Goal: Obtain resource: Download file/media

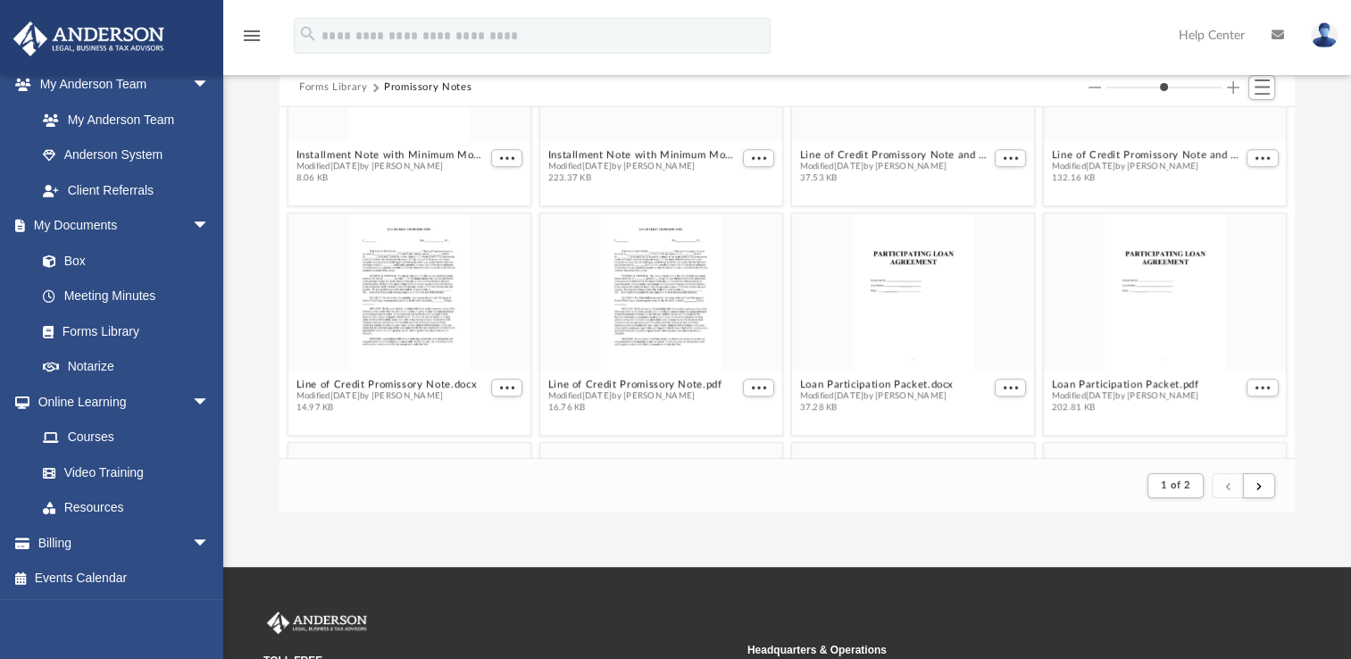
scroll to position [1508, 0]
click at [507, 384] on span "More options" at bounding box center [507, 388] width 14 height 9
click at [497, 354] on li "Download" at bounding box center [483, 352] width 52 height 19
click at [501, 391] on button "More options" at bounding box center [507, 389] width 32 height 19
click at [497, 361] on li "Download" at bounding box center [483, 352] width 52 height 19
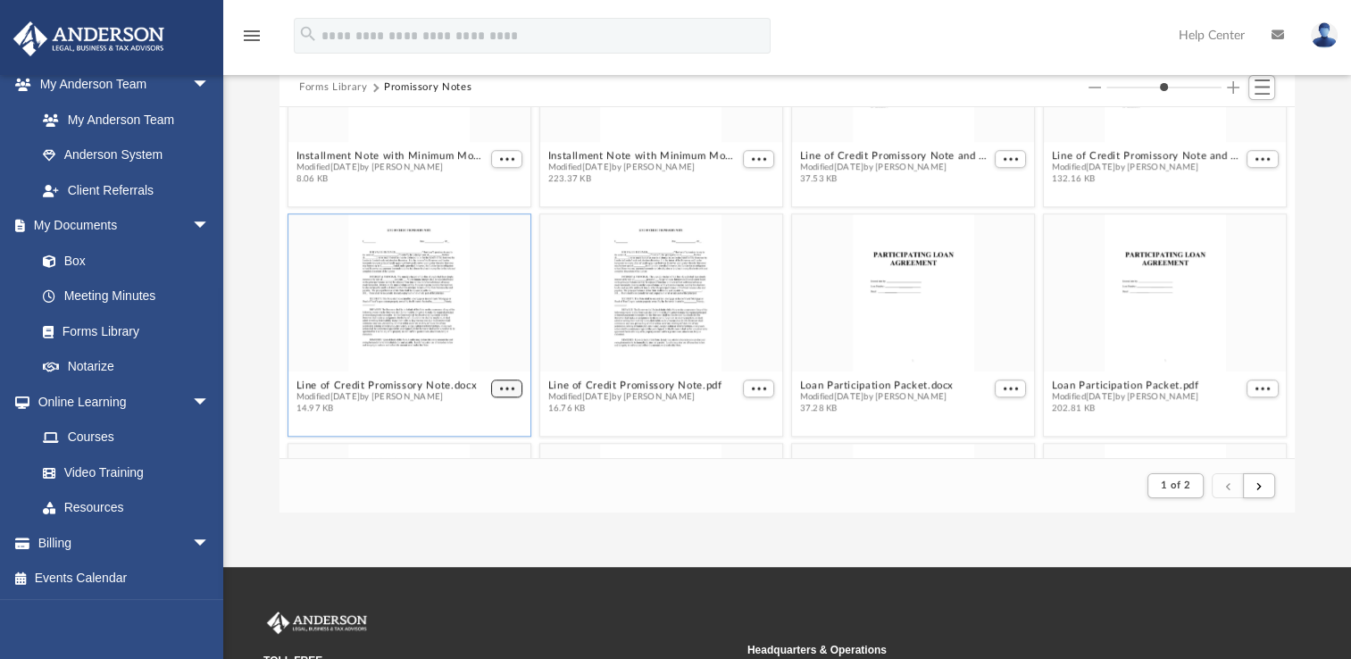
click at [505, 385] on span "More options" at bounding box center [507, 388] width 14 height 9
click at [502, 352] on li "Download" at bounding box center [483, 352] width 52 height 19
drag, startPoint x: 505, startPoint y: 385, endPoint x: 473, endPoint y: 349, distance: 47.5
click at [473, 349] on div "grid" at bounding box center [409, 292] width 242 height 157
click at [505, 386] on span "More options" at bounding box center [507, 388] width 14 height 9
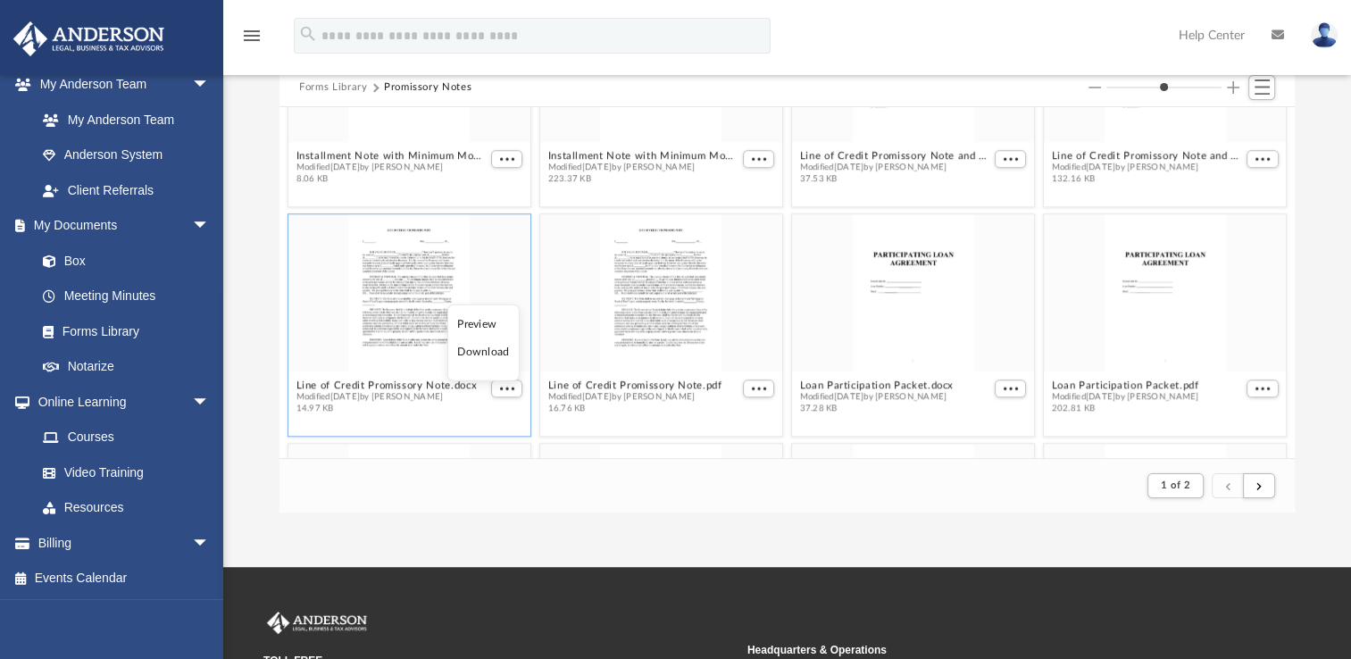
click at [499, 354] on li "Download" at bounding box center [483, 352] width 52 height 19
click at [499, 354] on div "grid" at bounding box center [409, 292] width 242 height 157
click at [504, 384] on span "More options" at bounding box center [507, 388] width 14 height 9
click at [495, 353] on li "Download" at bounding box center [483, 352] width 52 height 19
click at [495, 353] on div "grid" at bounding box center [409, 292] width 242 height 157
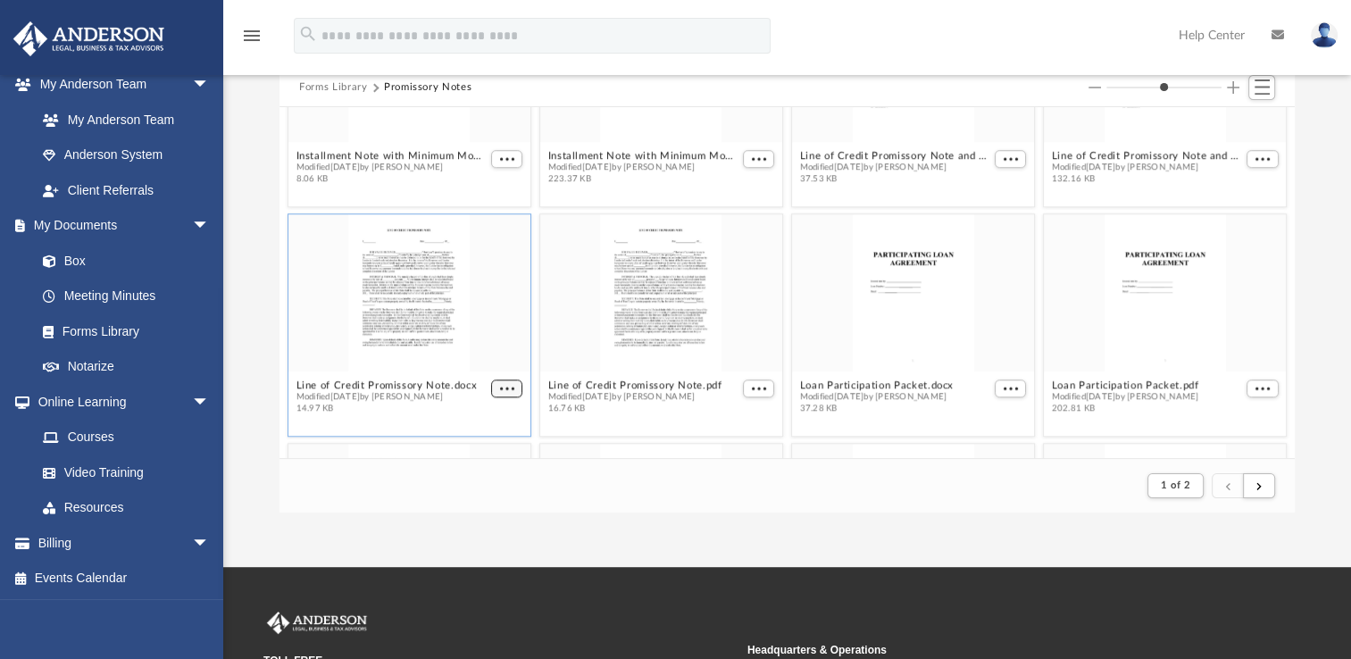
click at [500, 385] on span "More options" at bounding box center [507, 388] width 14 height 9
click at [488, 364] on ul "Preview Download" at bounding box center [483, 343] width 72 height 77
drag, startPoint x: 488, startPoint y: 364, endPoint x: 484, endPoint y: 348, distance: 16.5
click at [484, 348] on li "Download" at bounding box center [483, 352] width 52 height 19
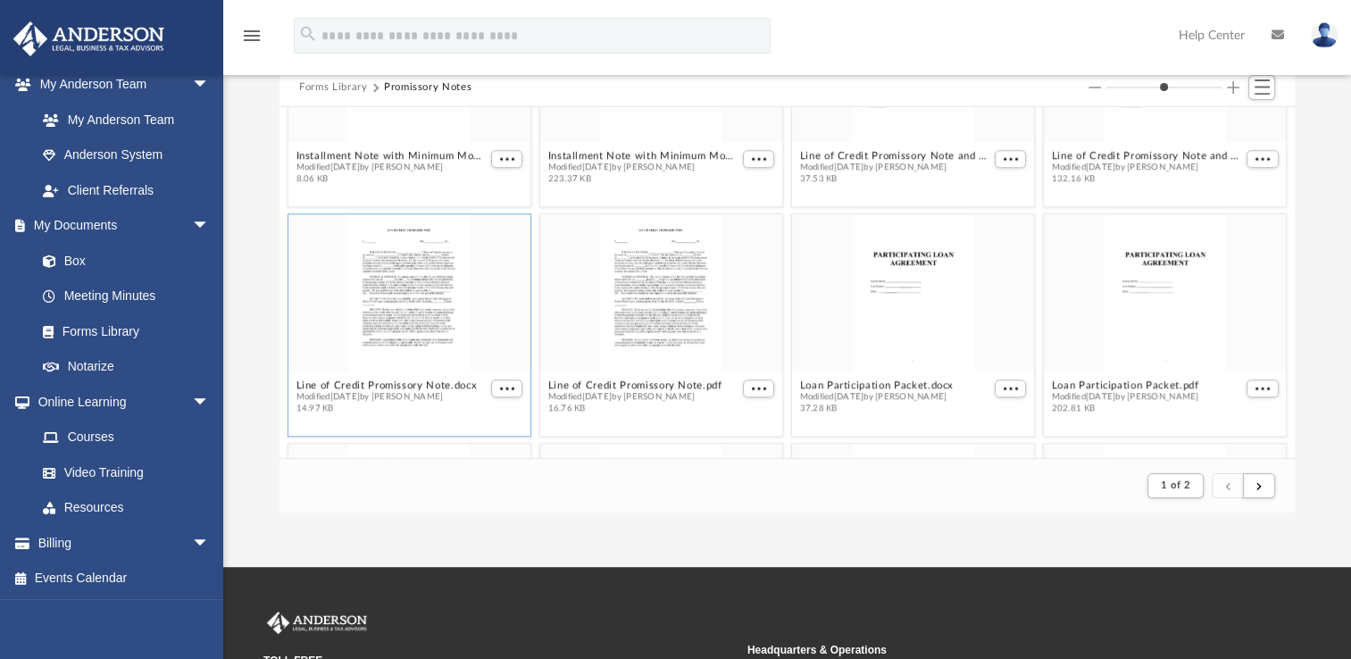
click at [484, 348] on div "grid" at bounding box center [409, 292] width 242 height 157
drag, startPoint x: 484, startPoint y: 348, endPoint x: 502, endPoint y: 385, distance: 40.7
click at [502, 385] on span "More options" at bounding box center [507, 388] width 14 height 9
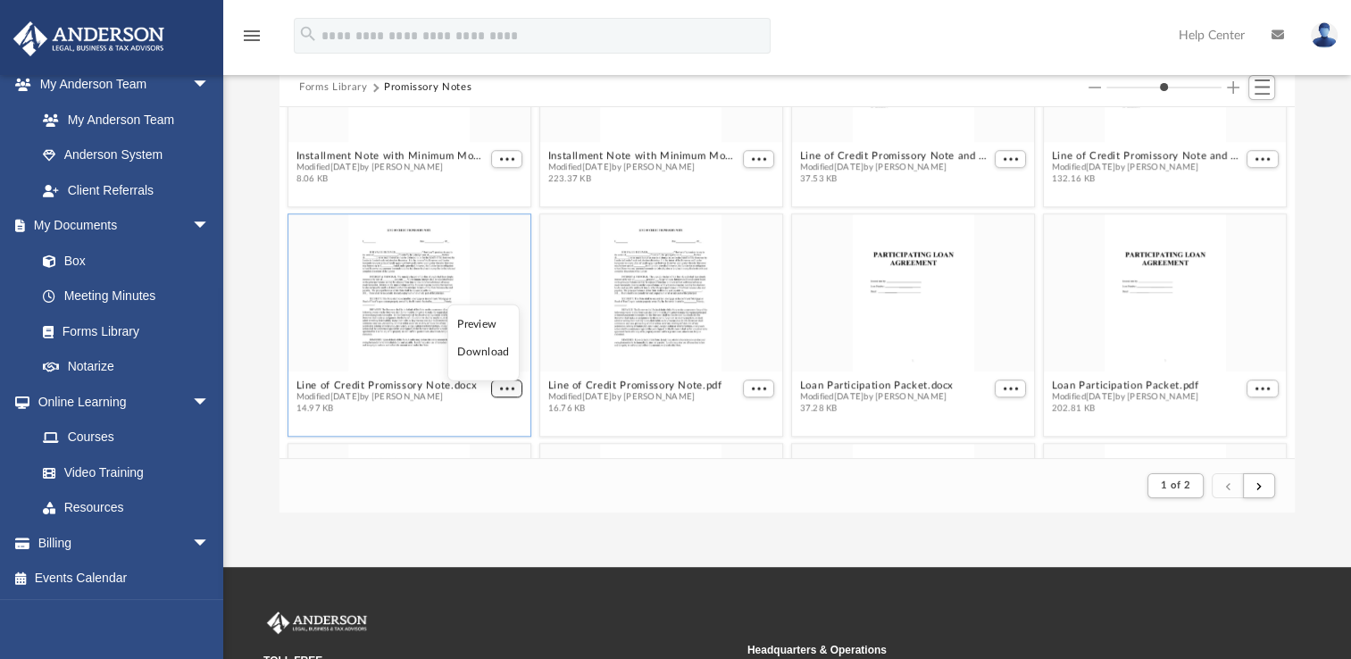
click at [502, 385] on span "More options" at bounding box center [507, 388] width 14 height 9
click at [500, 380] on button "More options" at bounding box center [507, 389] width 32 height 19
click at [495, 357] on li "Download" at bounding box center [483, 352] width 52 height 19
click at [758, 386] on span "More options" at bounding box center [759, 388] width 14 height 9
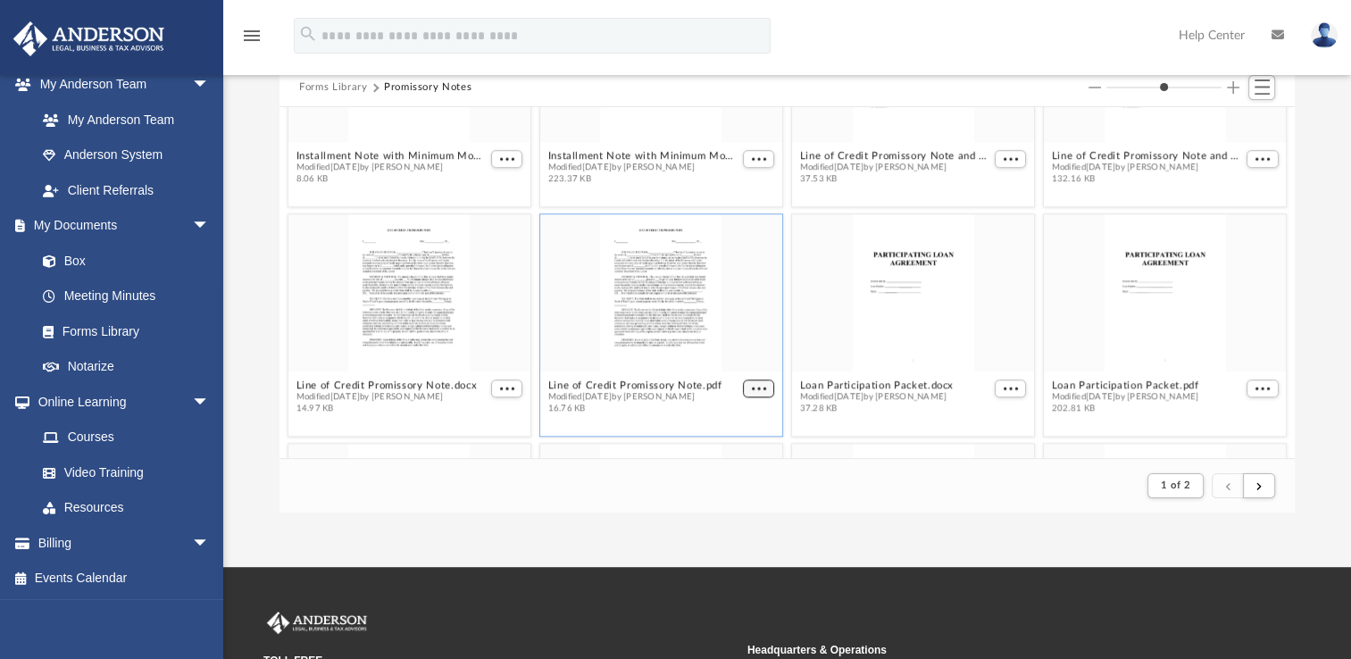
click at [758, 386] on span "More options" at bounding box center [759, 388] width 14 height 9
click at [746, 354] on li "Download" at bounding box center [732, 352] width 52 height 19
click at [746, 354] on div "grid" at bounding box center [661, 292] width 242 height 157
drag, startPoint x: 746, startPoint y: 354, endPoint x: 751, endPoint y: 386, distance: 32.6
click at [752, 386] on span "More options" at bounding box center [759, 388] width 14 height 9
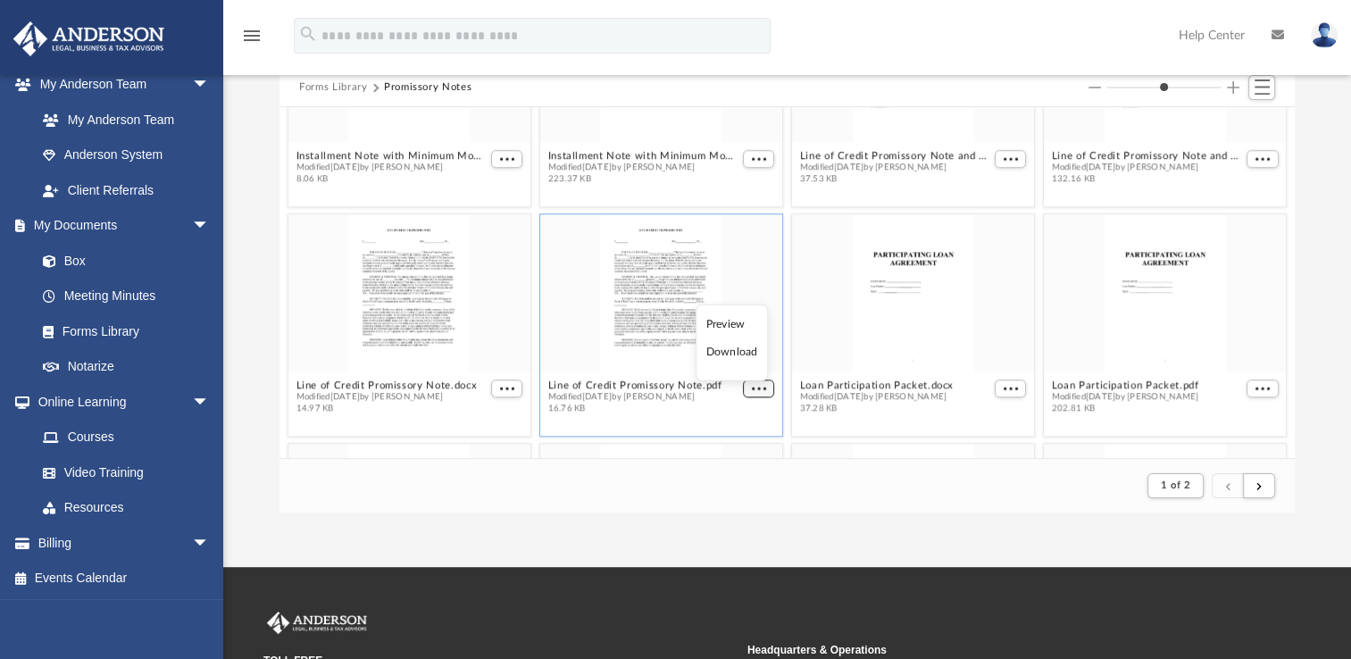
click at [752, 386] on span "More options" at bounding box center [759, 388] width 14 height 9
click at [742, 358] on li "Download" at bounding box center [732, 352] width 52 height 19
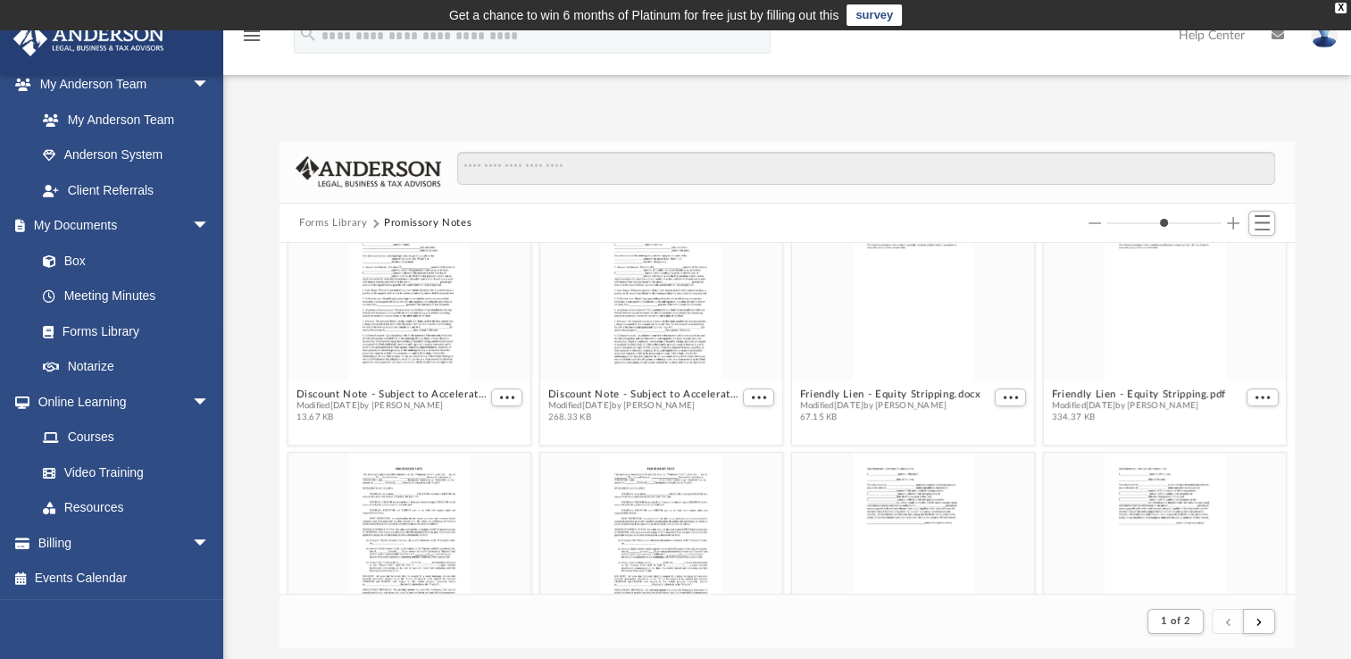
scroll to position [650, 0]
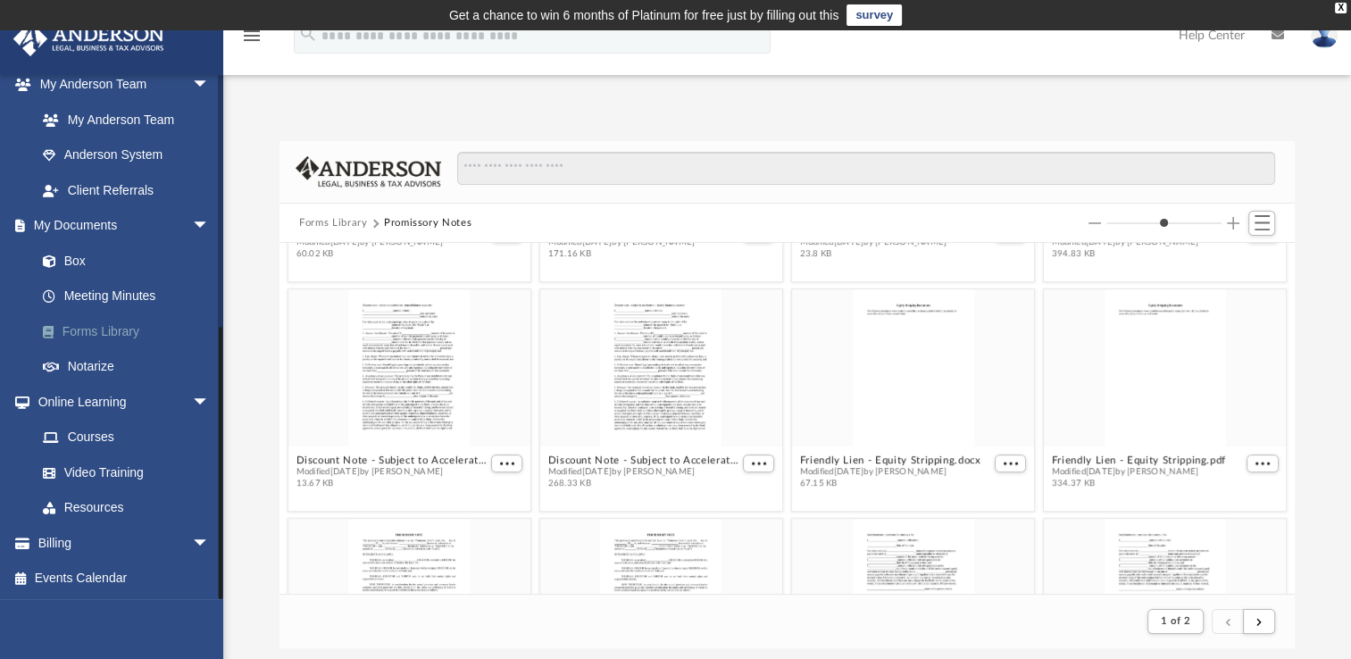
click at [128, 333] on link "Forms Library" at bounding box center [131, 331] width 212 height 36
click at [129, 333] on link "Forms Library" at bounding box center [131, 331] width 212 height 36
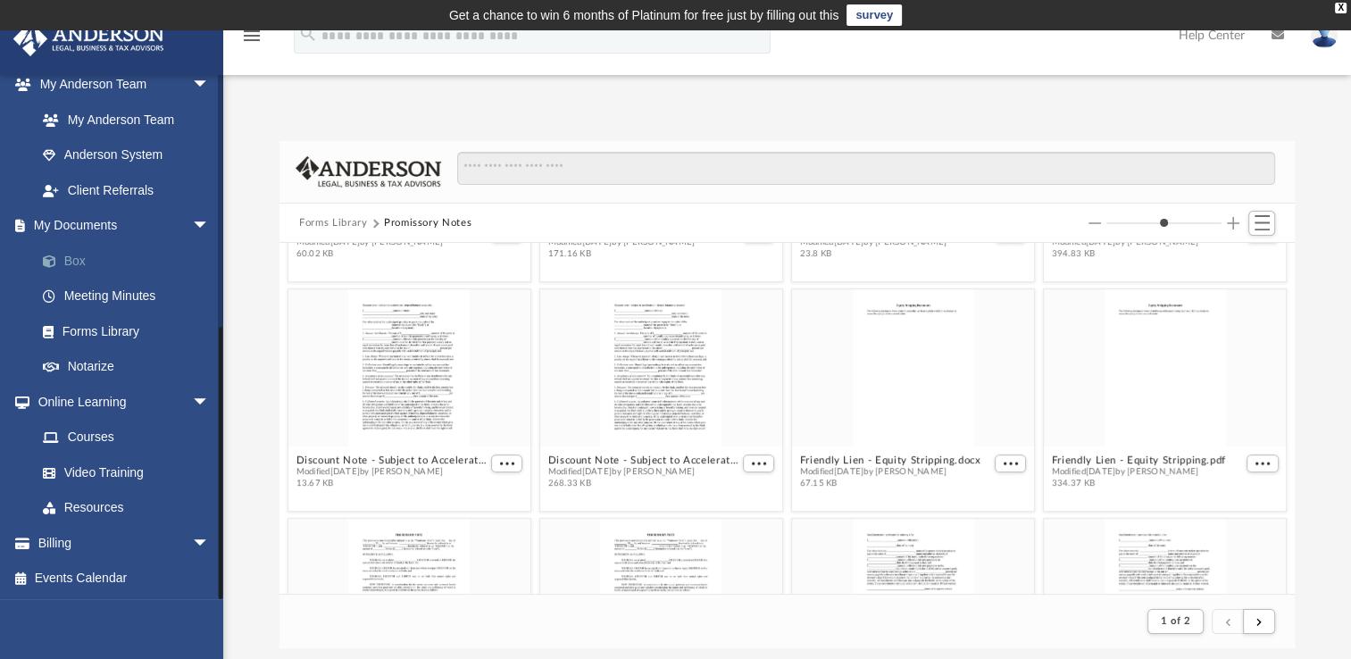
click at [86, 266] on link "Box" at bounding box center [131, 261] width 212 height 36
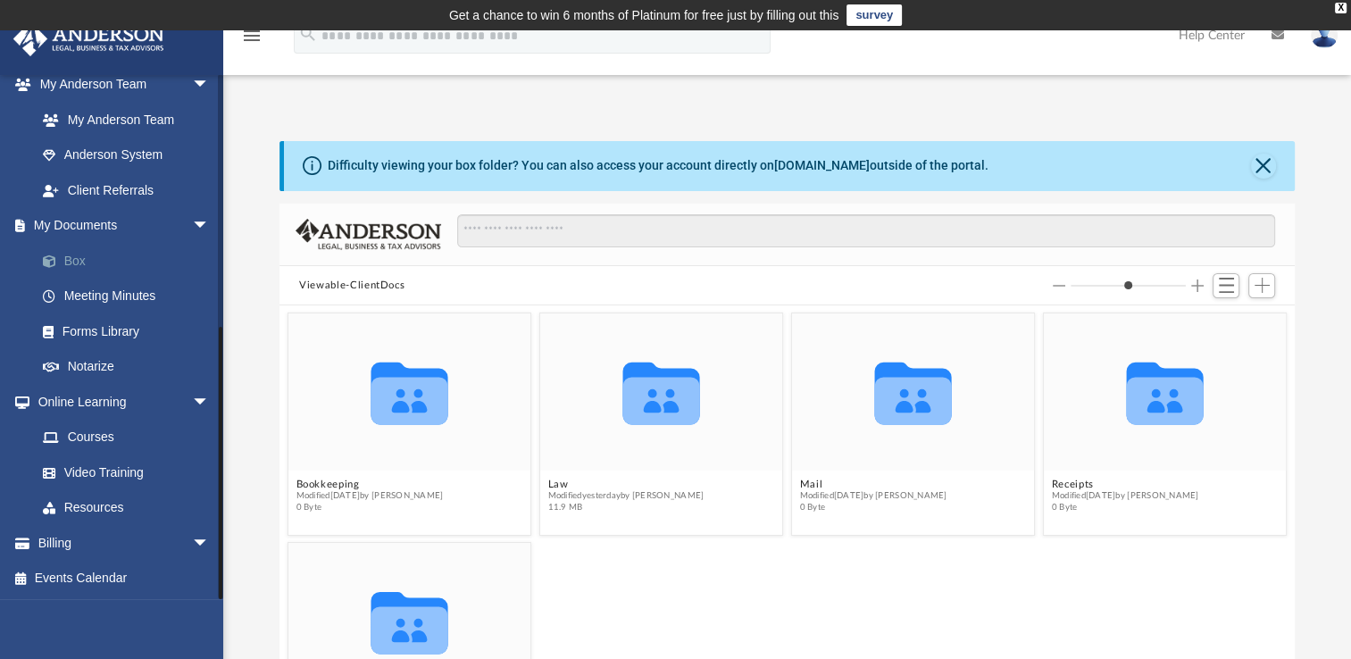
scroll to position [392, 1001]
click at [87, 329] on link "Forms Library" at bounding box center [131, 331] width 212 height 36
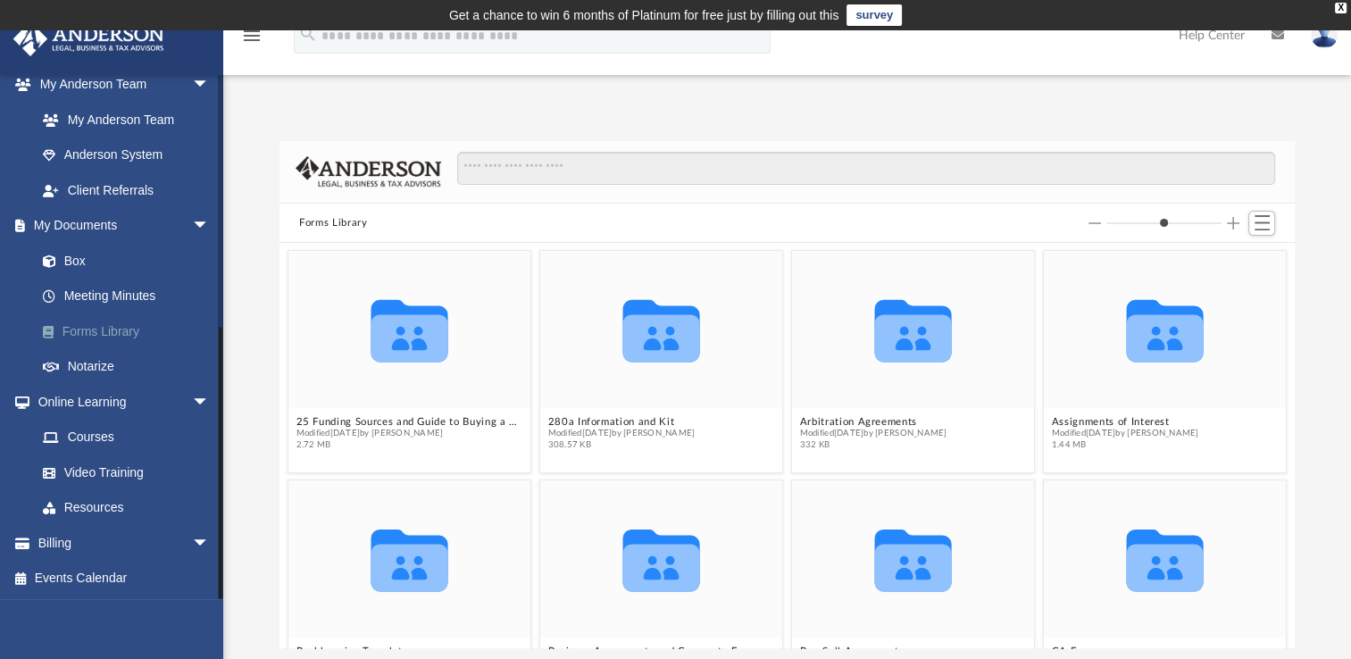
scroll to position [392, 1001]
click at [389, 433] on span "Modified [DATE] by [PERSON_NAME]" at bounding box center [410, 434] width 227 height 12
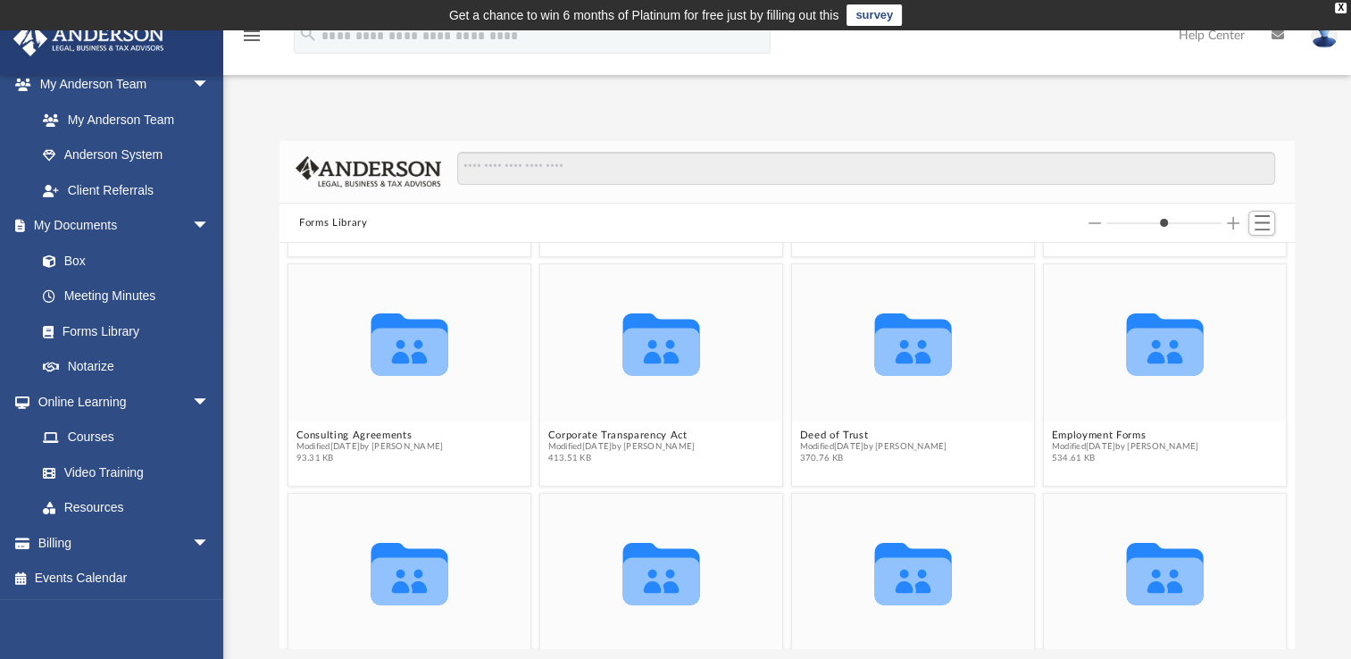
scroll to position [447, 0]
click at [1281, 492] on div "Collaborated Folder 25 Funding Sources and Guide to Buying a Franchise Modified…" at bounding box center [787, 445] width 1015 height 405
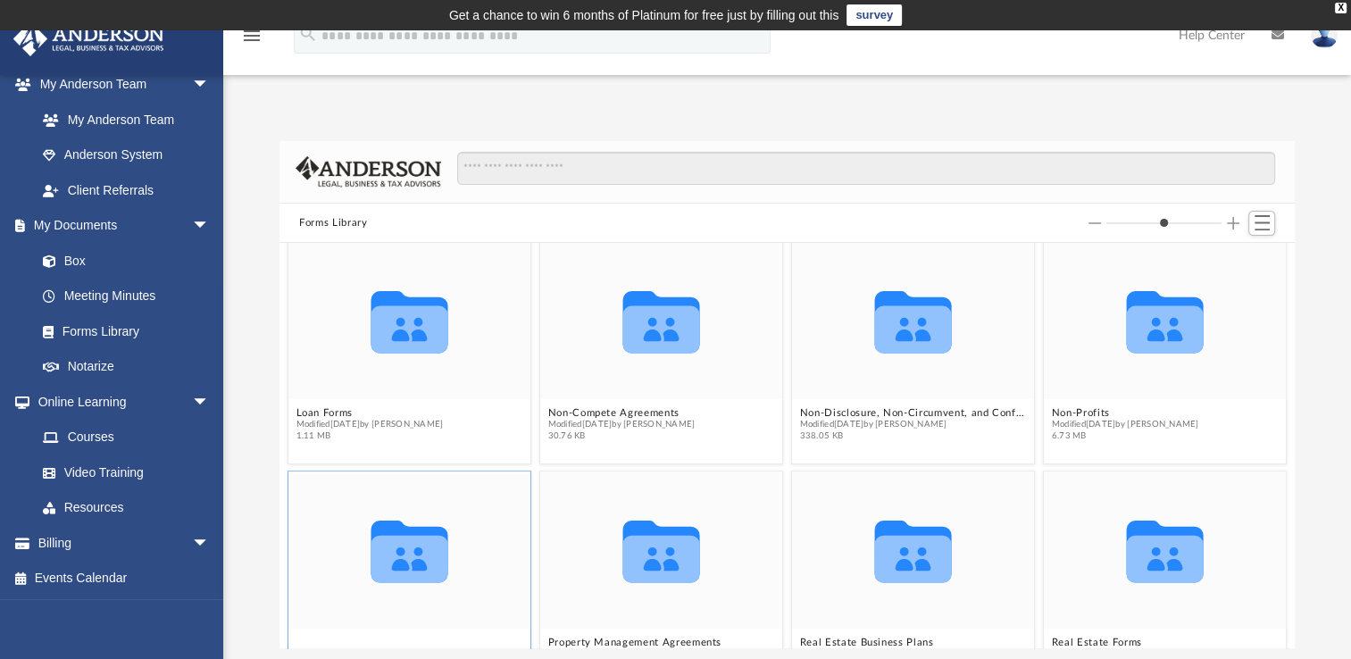
scroll to position [1201, 0]
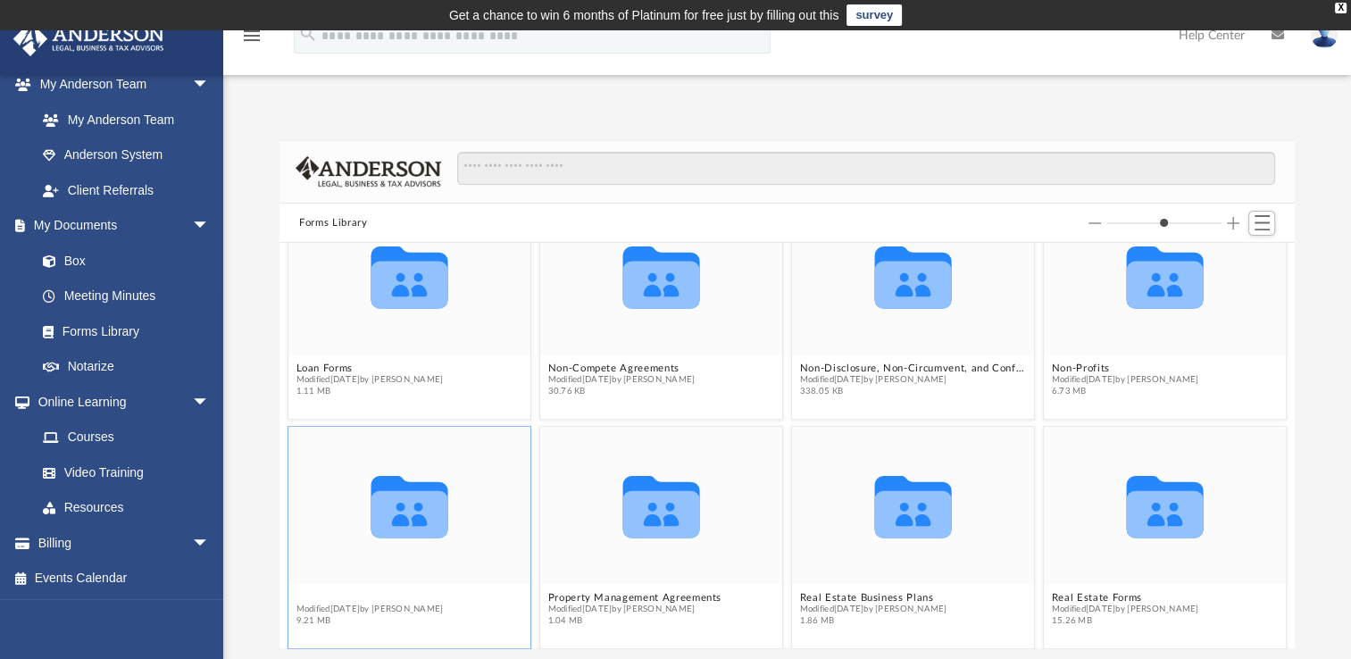
click at [362, 640] on div "Collaborated Folder Intellectual Property Forms and Agreements Modified [DATE] …" at bounding box center [787, 445] width 1015 height 405
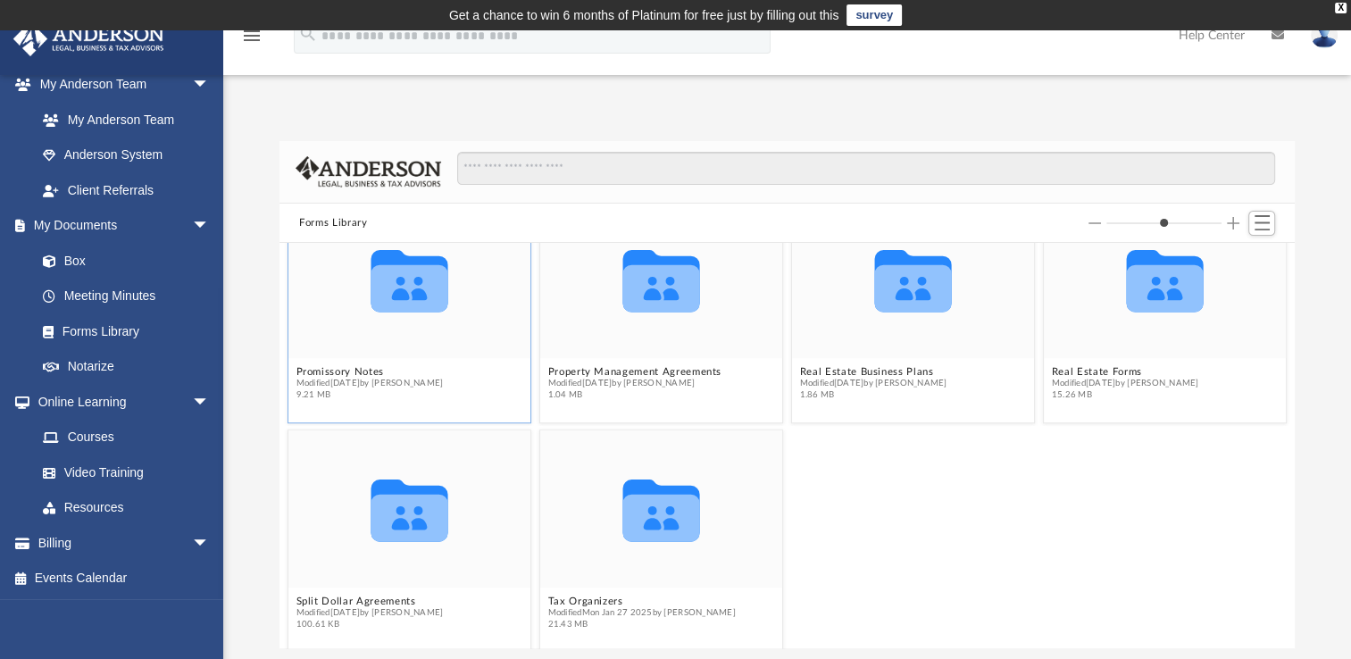
scroll to position [1438, 0]
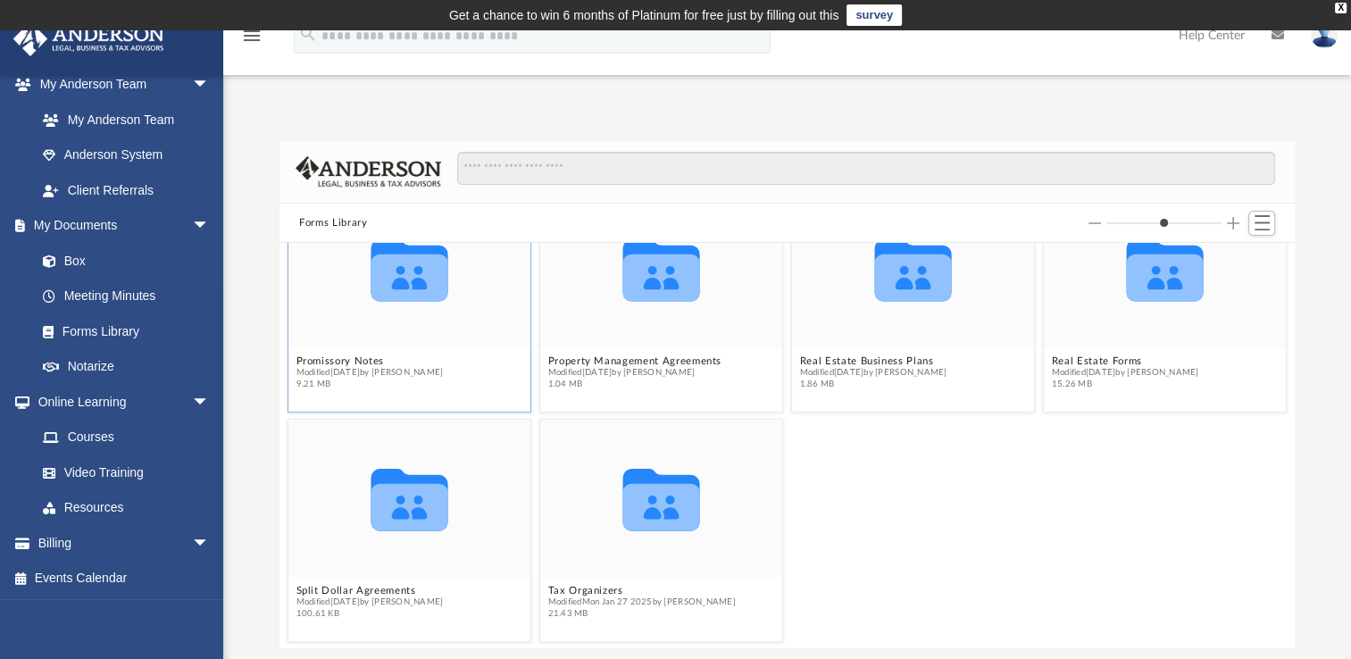
click at [400, 283] on icon "grid" at bounding box center [410, 270] width 77 height 62
drag, startPoint x: 400, startPoint y: 283, endPoint x: 388, endPoint y: 327, distance: 45.5
click at [388, 327] on div "Collaborated Folder" at bounding box center [409, 268] width 242 height 157
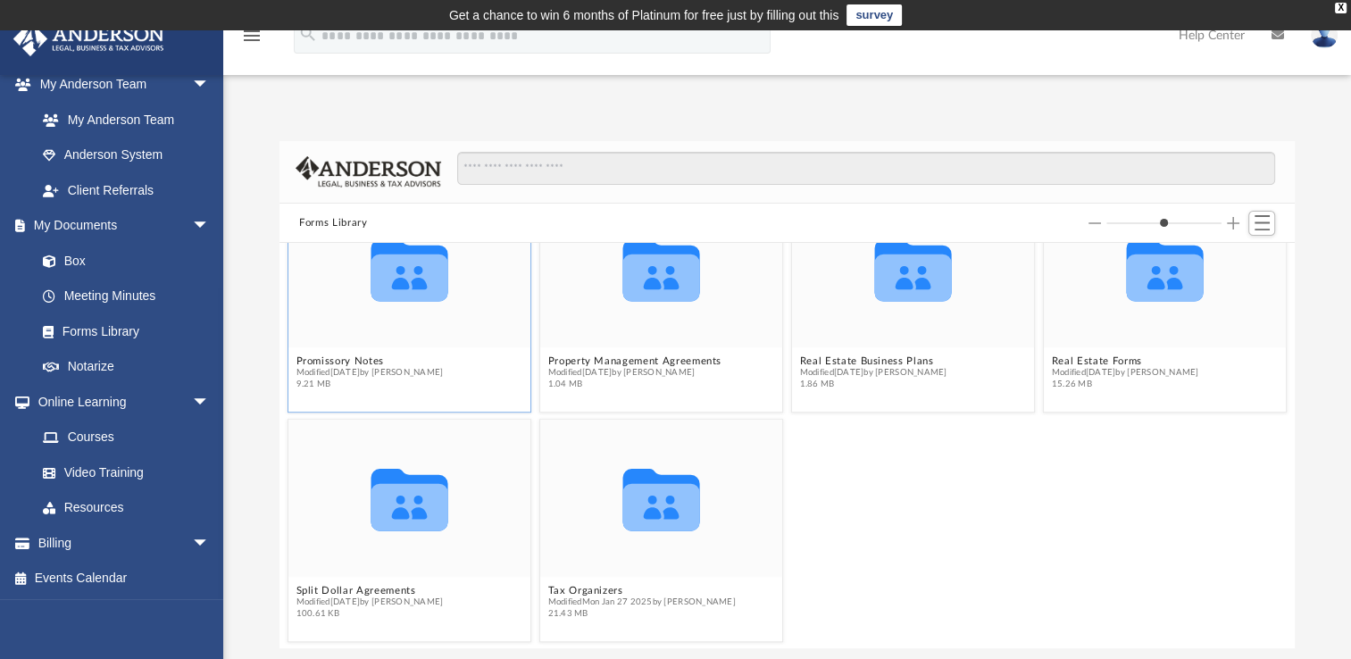
click at [388, 327] on div "Collaborated Folder" at bounding box center [409, 268] width 242 height 157
drag, startPoint x: 388, startPoint y: 327, endPoint x: 379, endPoint y: 372, distance: 45.5
click at [379, 372] on span "Modified [DATE] by [PERSON_NAME]" at bounding box center [370, 373] width 147 height 12
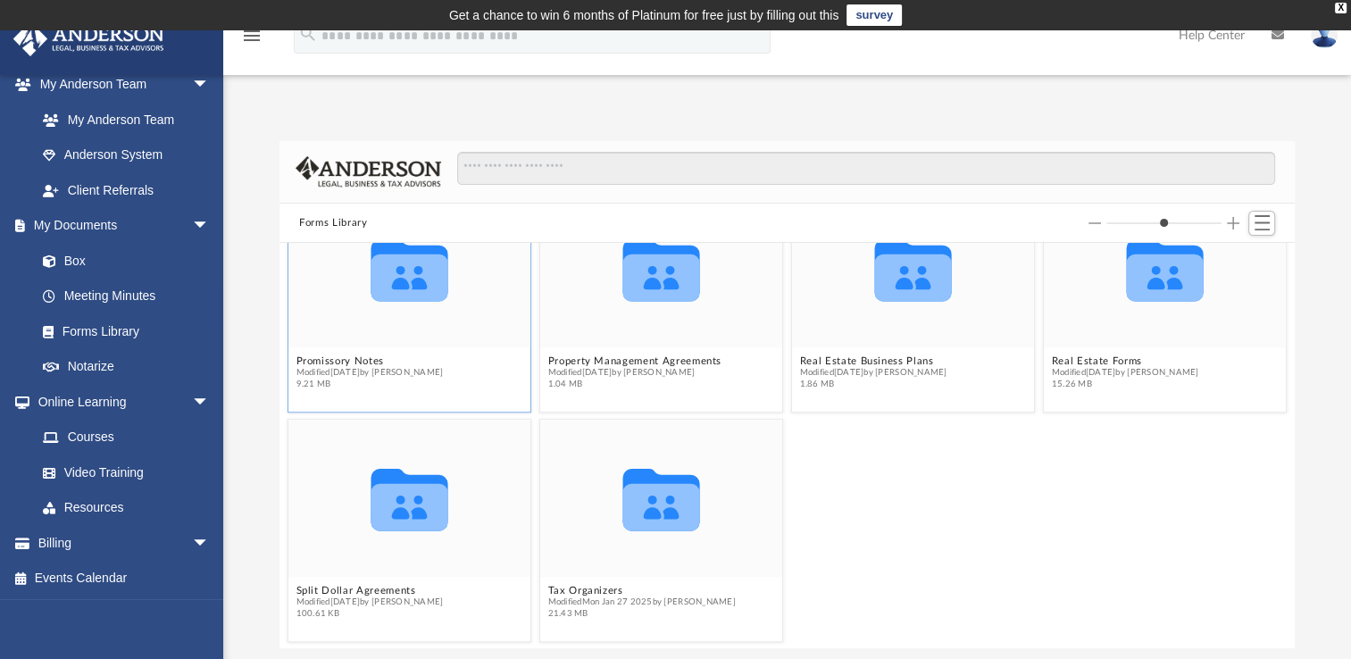
drag, startPoint x: 379, startPoint y: 372, endPoint x: 357, endPoint y: 321, distance: 55.2
click at [357, 321] on div "Collaborated Folder" at bounding box center [409, 268] width 242 height 157
click at [360, 363] on button "Promissory Notes" at bounding box center [370, 361] width 147 height 12
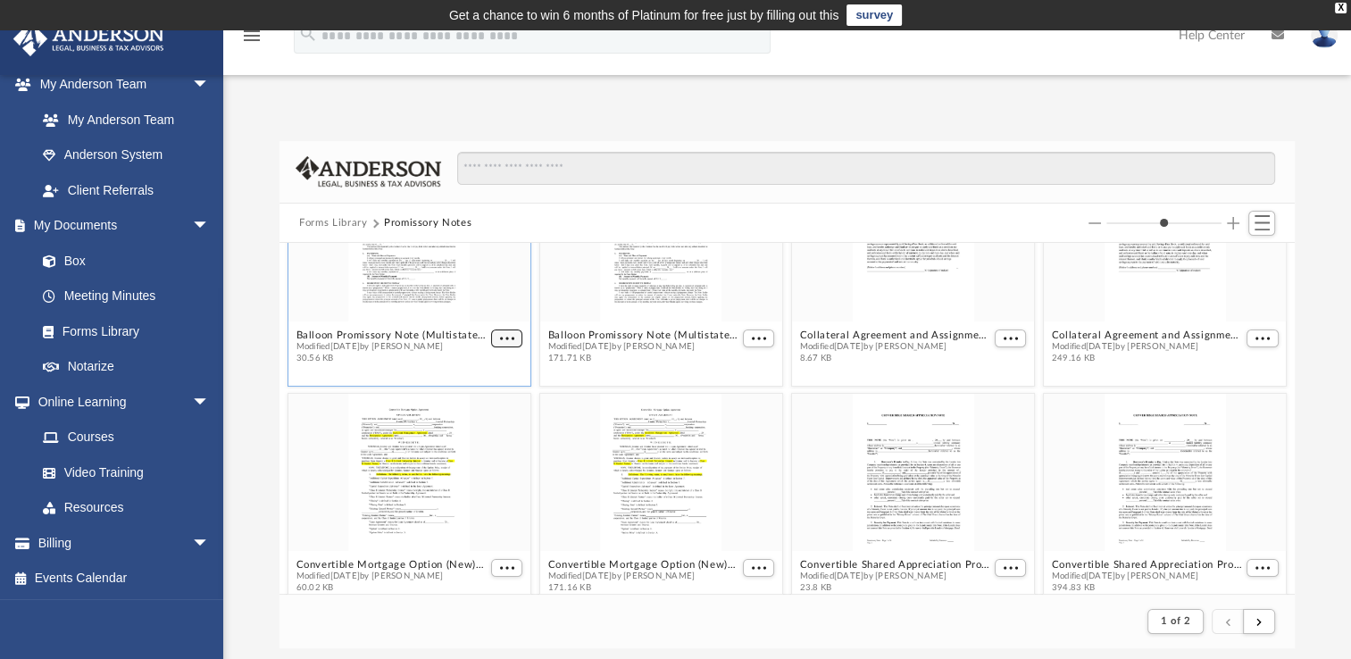
scroll to position [230, 0]
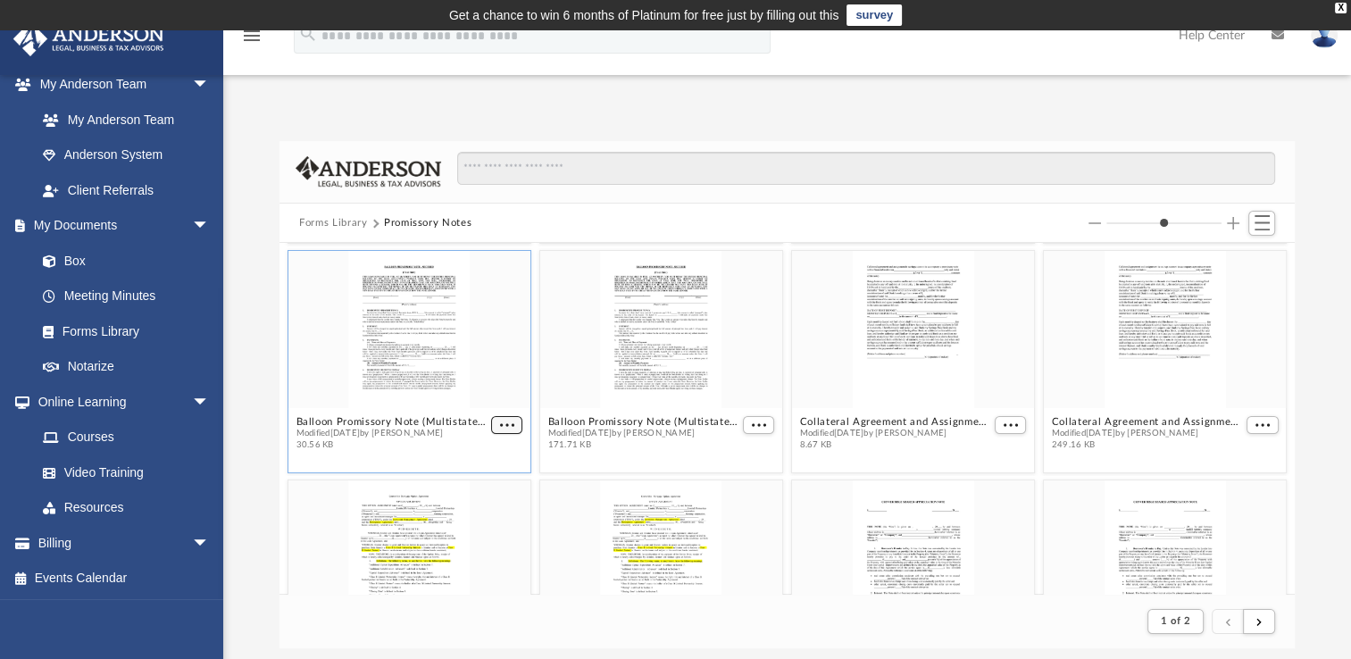
click at [500, 339] on figure "Balloon Promissory Note (Multistate Fixed Note).docx Modified [DATE] by [PERSON…" at bounding box center [409, 354] width 242 height 206
click at [508, 424] on span "More options" at bounding box center [507, 425] width 14 height 9
click at [483, 487] on li "Download" at bounding box center [483, 484] width 52 height 19
click at [640, 335] on div "grid" at bounding box center [661, 329] width 242 height 157
click at [752, 423] on span "More options" at bounding box center [759, 425] width 14 height 9
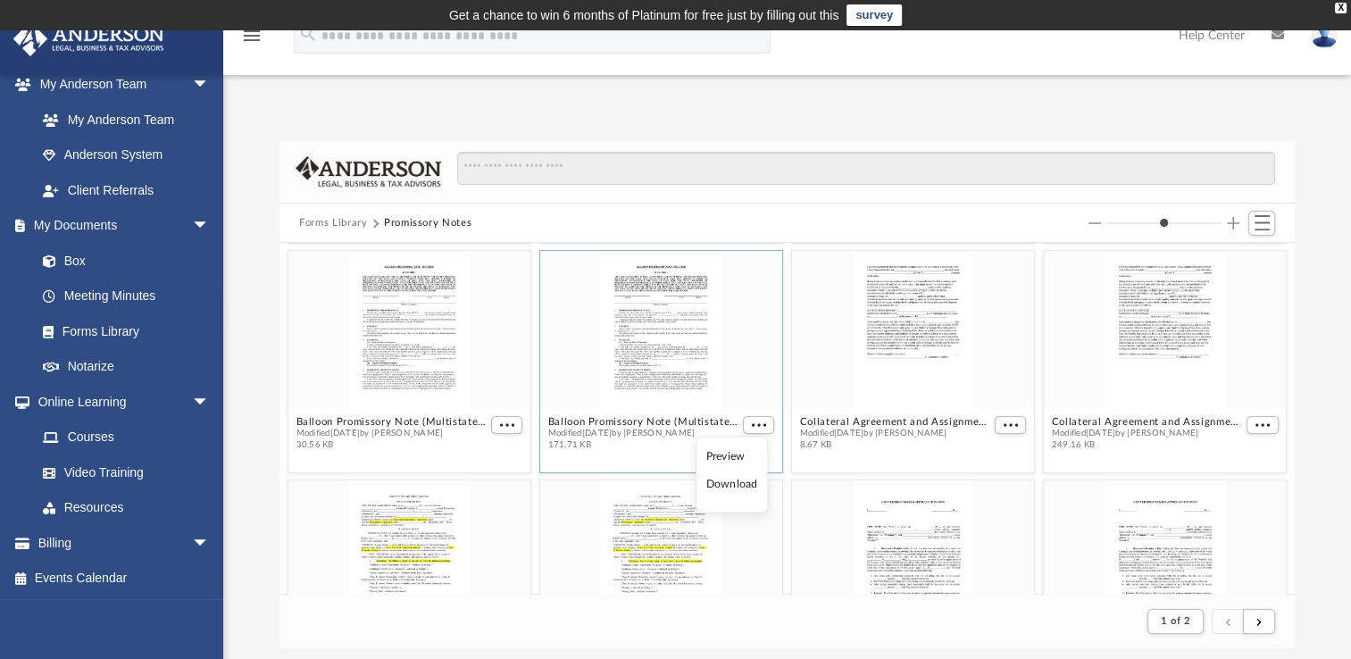
click at [743, 488] on li "Download" at bounding box center [732, 484] width 52 height 19
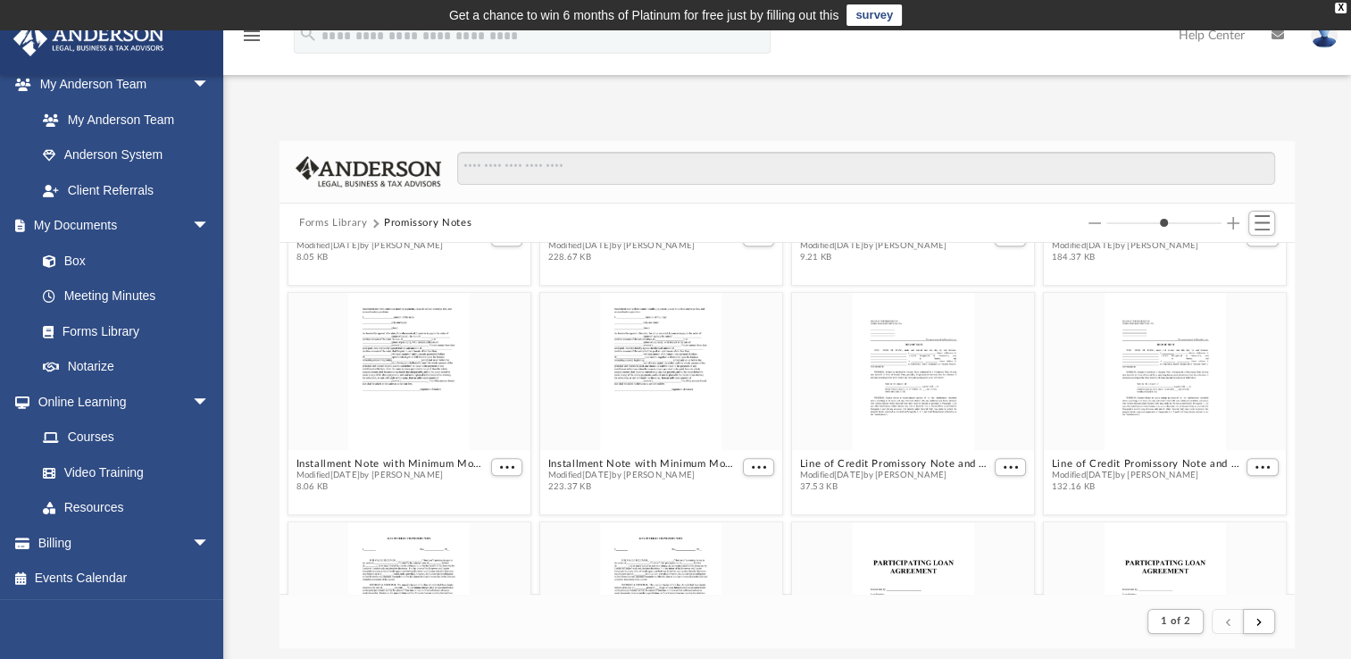
scroll to position [1333, 0]
click at [931, 387] on div "grid" at bounding box center [913, 373] width 242 height 157
click at [1000, 472] on button "More options" at bounding box center [1011, 469] width 32 height 19
click at [990, 534] on li "Download" at bounding box center [981, 528] width 52 height 19
click at [79, 261] on link "Box" at bounding box center [131, 261] width 212 height 36
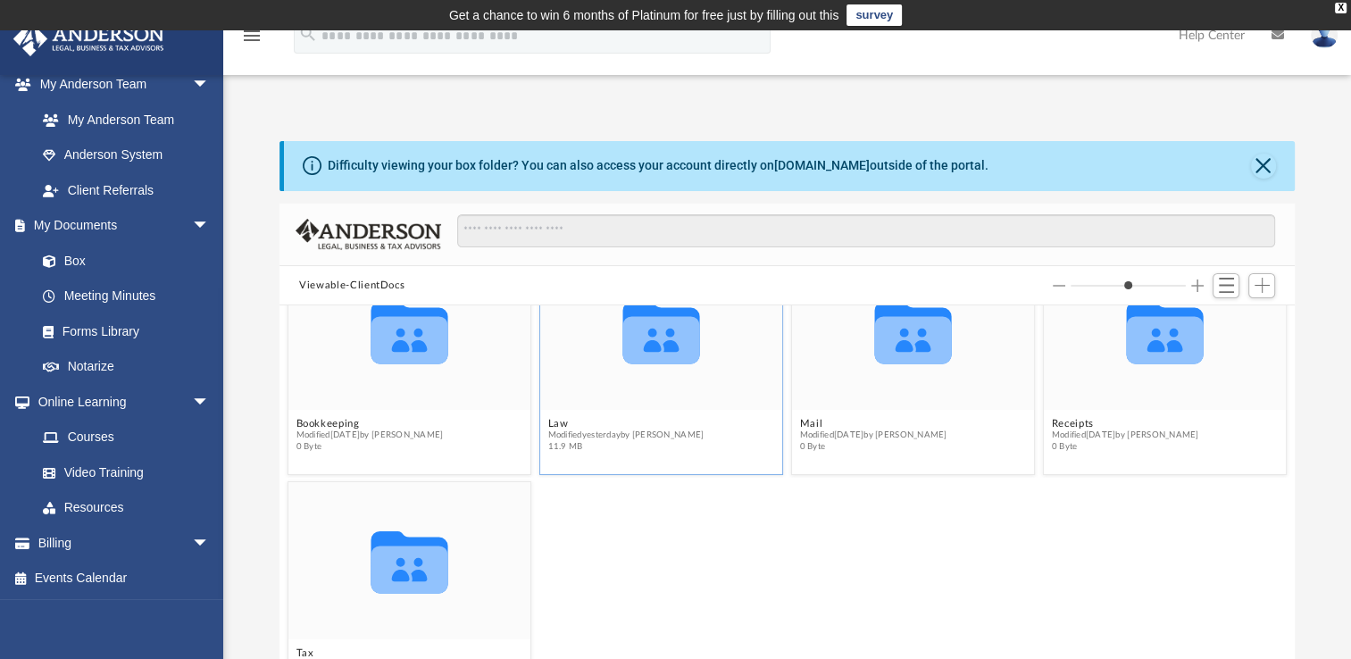
click at [635, 332] on icon "grid" at bounding box center [661, 339] width 77 height 47
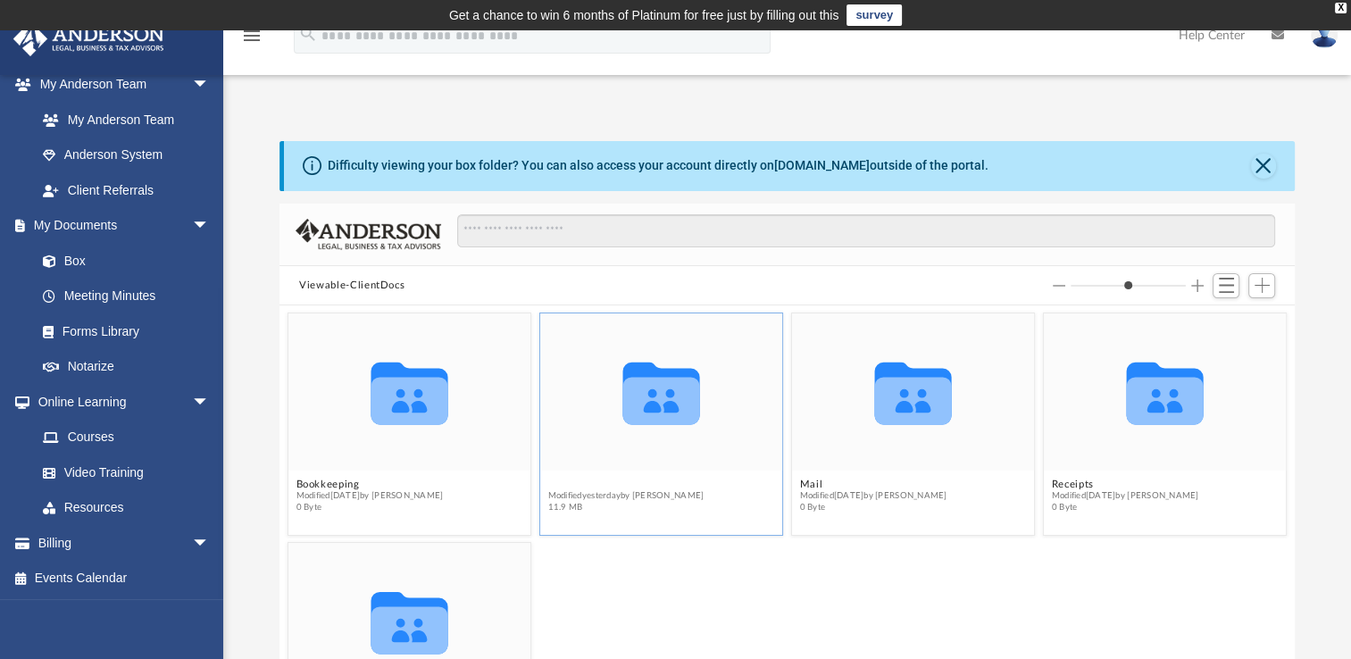
click at [557, 483] on button "Law" at bounding box center [626, 485] width 156 height 12
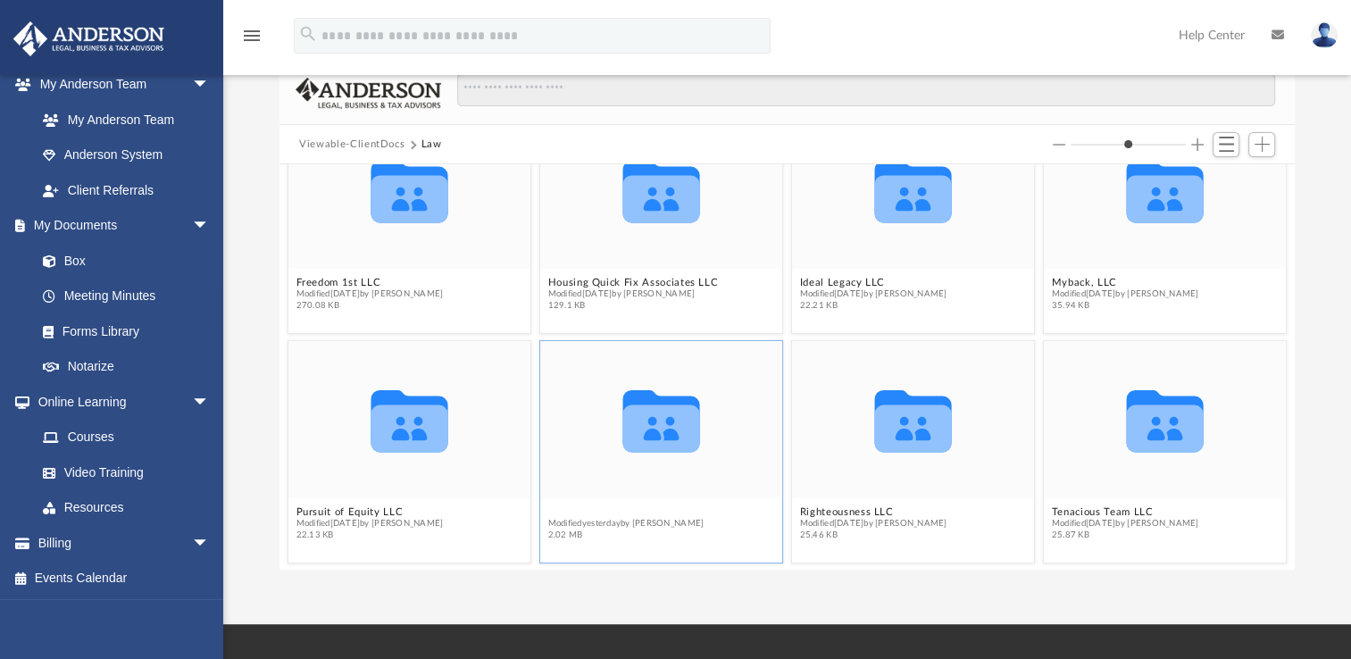
scroll to position [283, 0]
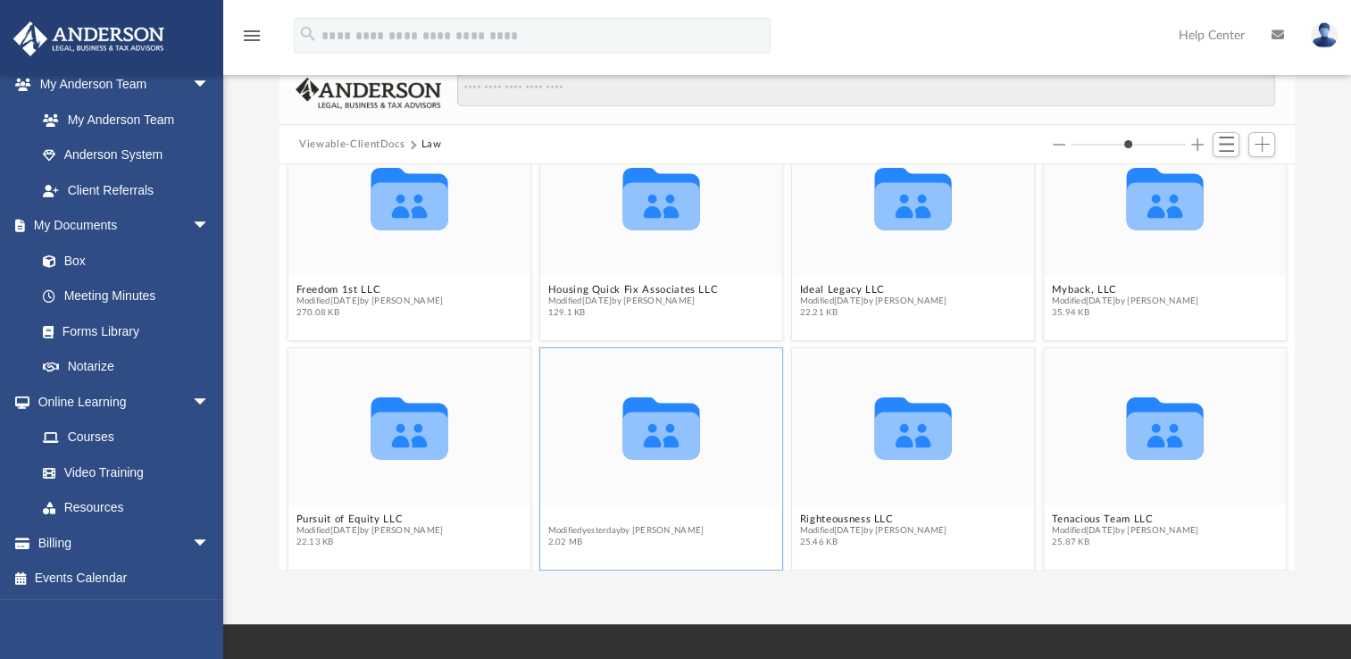
click at [597, 514] on div "Collaborated Folder 1216 E. Corner Storage, LLC Modified [DATE] by [PERSON_NAME…" at bounding box center [787, 366] width 1015 height 405
click at [579, 533] on span "Modified [DATE] by [PERSON_NAME]" at bounding box center [626, 531] width 156 height 12
click at [581, 519] on button "Relentless Integrity, LLC" at bounding box center [626, 520] width 156 height 12
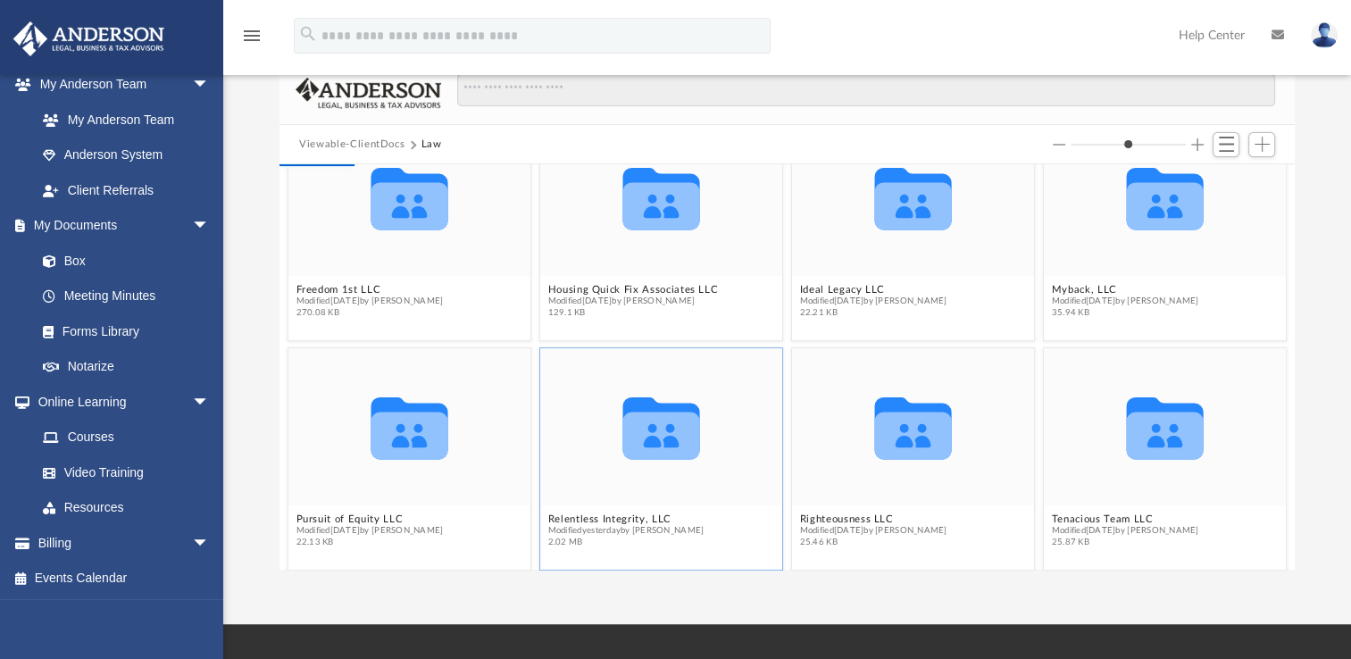
scroll to position [0, 0]
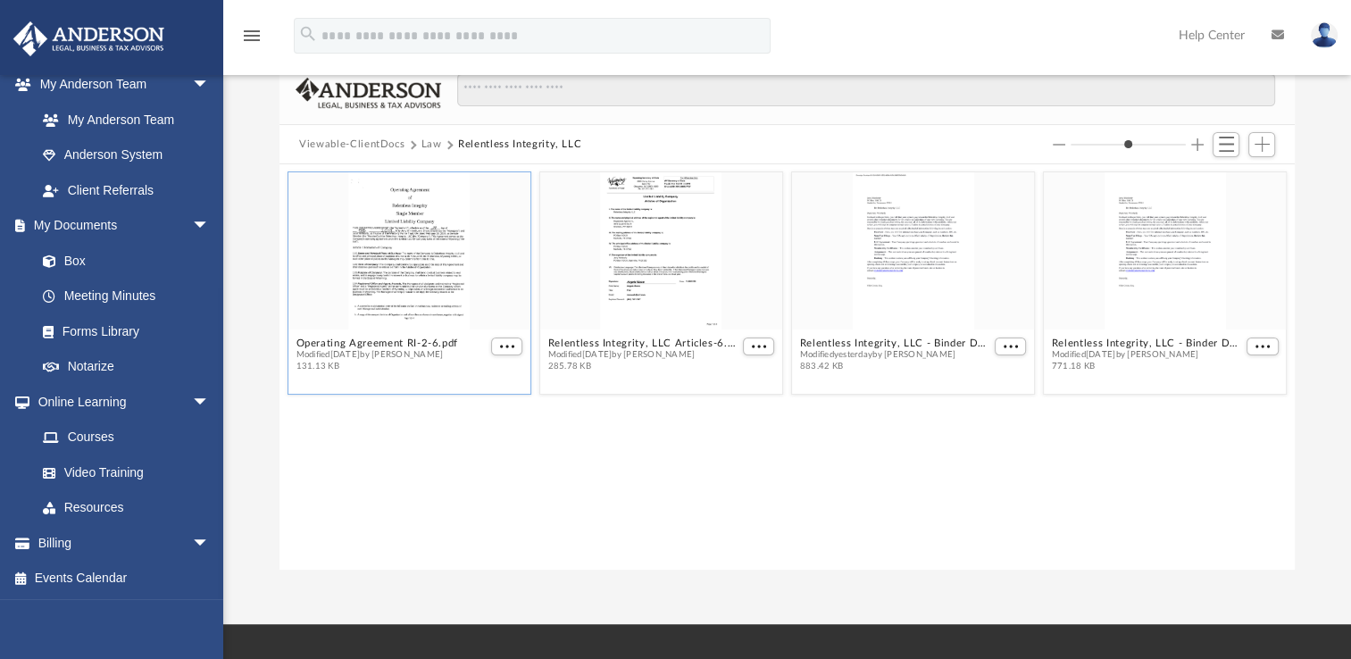
click at [431, 394] on div "Operating Agreement RI-2-6.pdf Modified [DATE] by [PERSON_NAME] 131.13 KB" at bounding box center [410, 283] width 244 height 224
click at [1168, 246] on div "grid" at bounding box center [1165, 250] width 242 height 157
click at [1012, 347] on span "More options" at bounding box center [1011, 346] width 14 height 9
click at [1197, 143] on button "Increase column size" at bounding box center [1197, 144] width 13 height 13
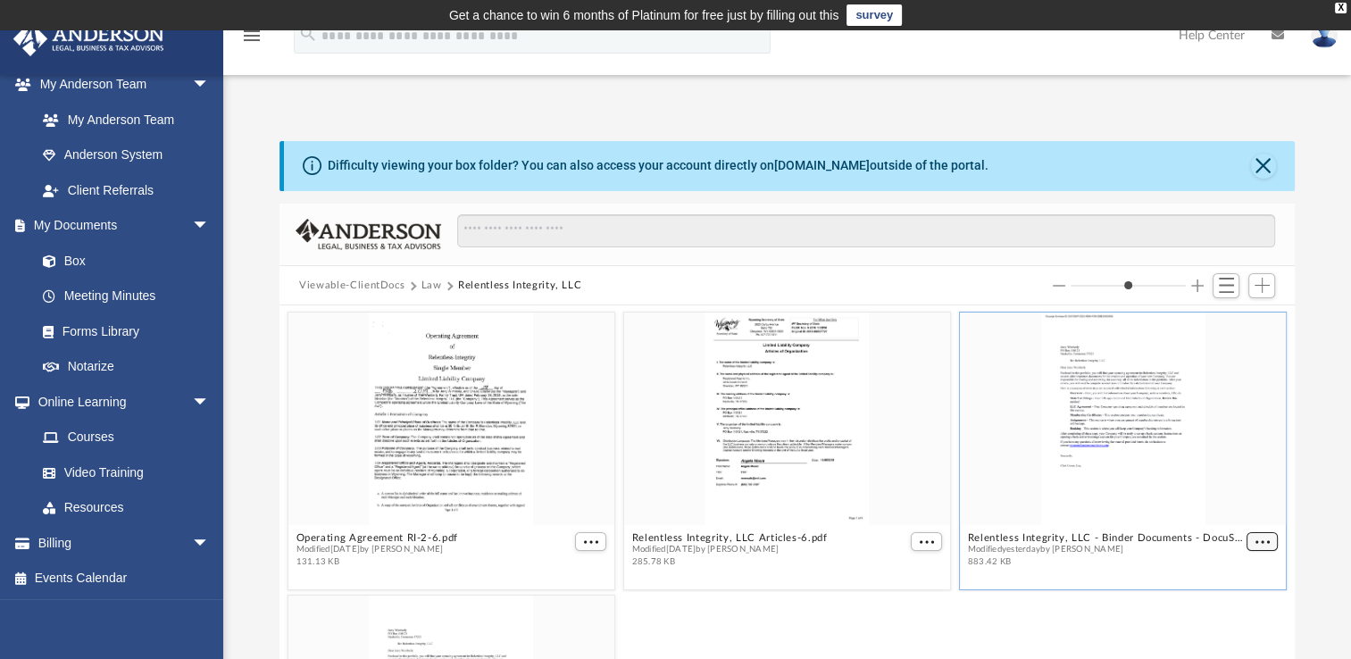
click at [1256, 539] on span "More options" at bounding box center [1263, 542] width 14 height 9
drag, startPoint x: 1299, startPoint y: 567, endPoint x: 1135, endPoint y: 601, distance: 166.9
click at [1247, 545] on button "More options" at bounding box center [1263, 541] width 32 height 19
click at [1058, 284] on button "Decrease column size" at bounding box center [1059, 286] width 13 height 13
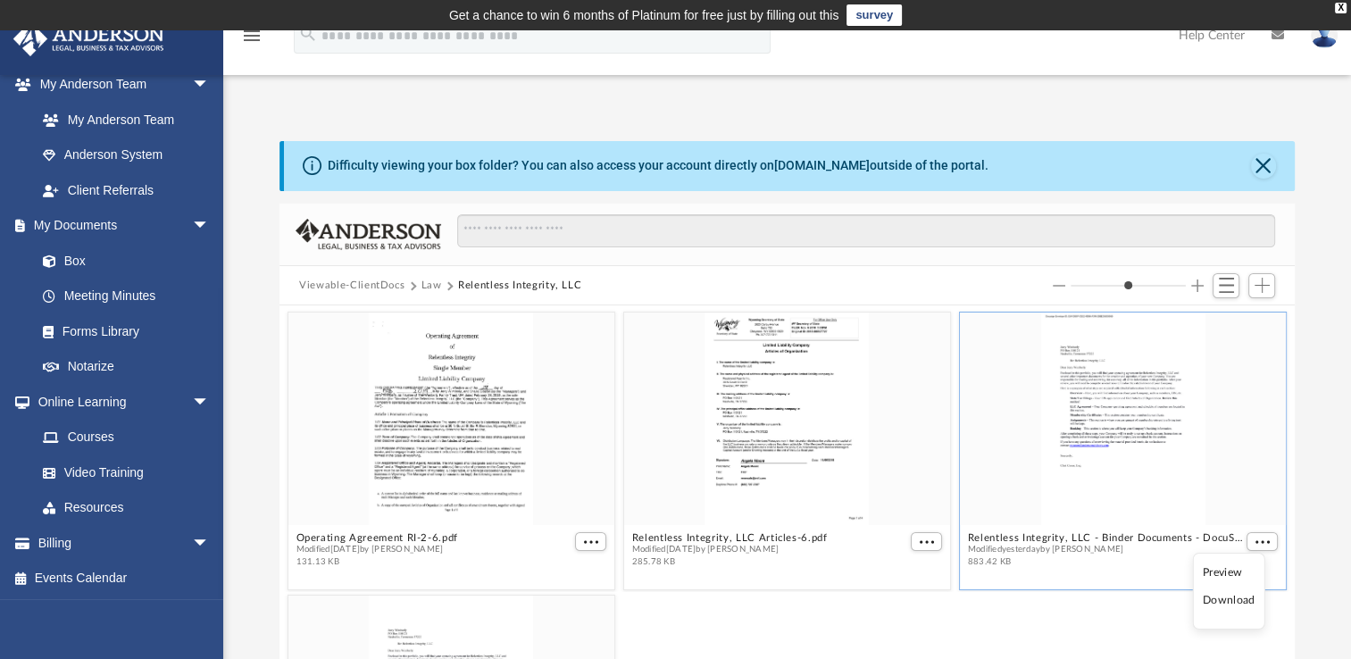
type input "*"
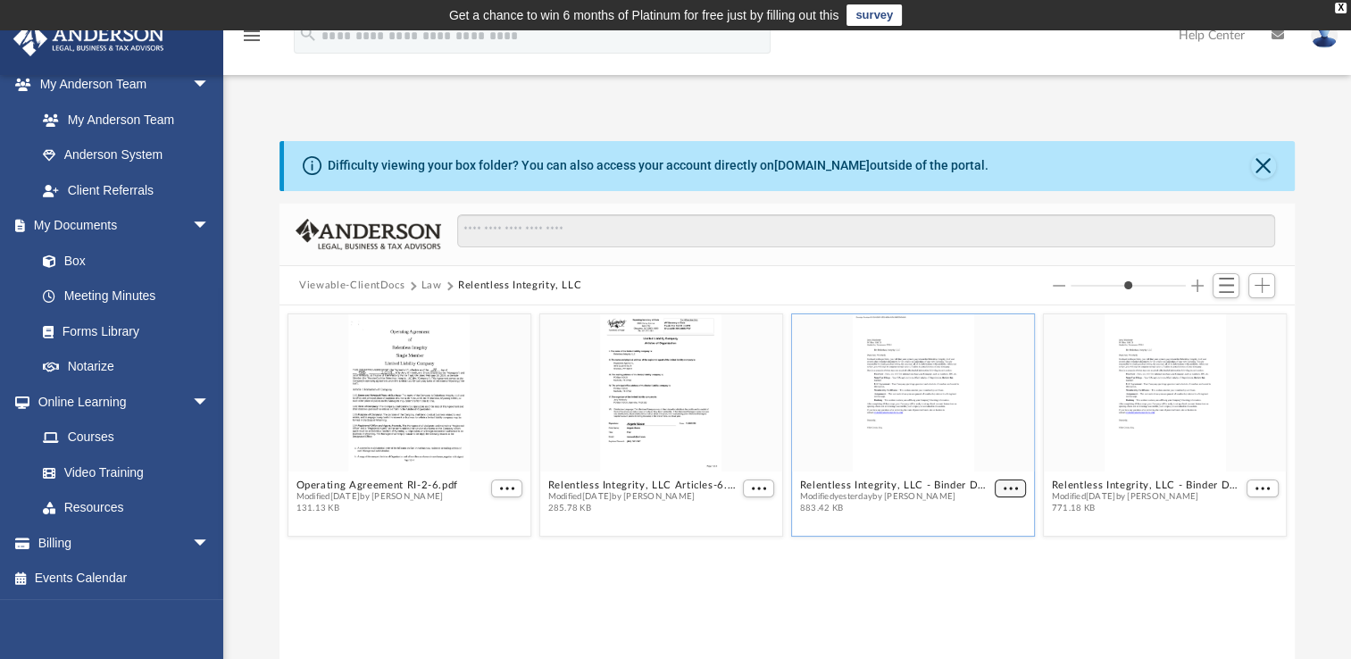
click at [1011, 484] on span "More options" at bounding box center [1011, 488] width 14 height 9
click at [996, 553] on li "Download" at bounding box center [991, 548] width 52 height 19
